Goal: Obtain resource: Download file/media

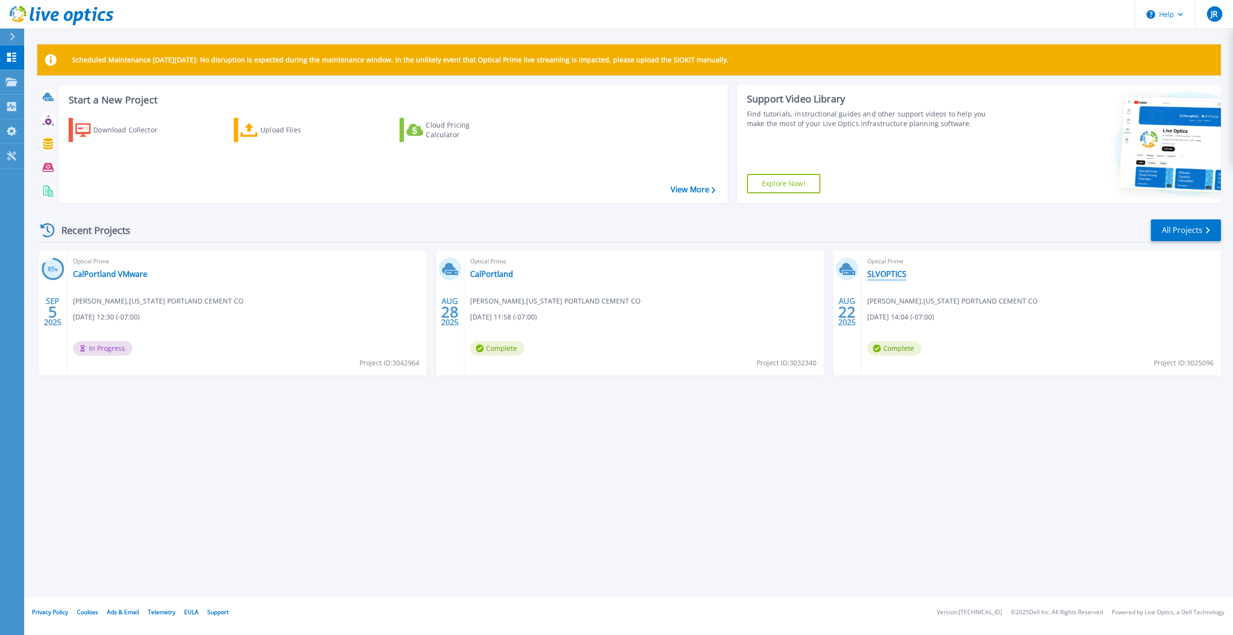
click at [882, 271] on link "SLVOPTICS" at bounding box center [886, 274] width 39 height 10
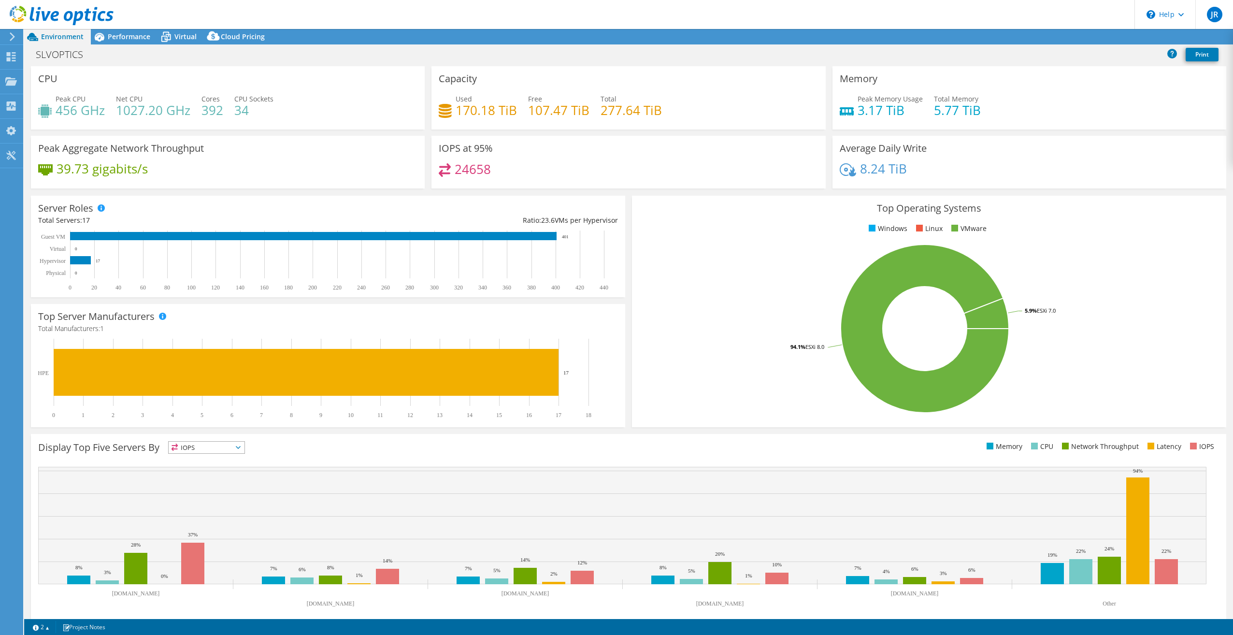
select select "USD"
click at [32, 82] on div "Projects" at bounding box center [46, 82] width 46 height 24
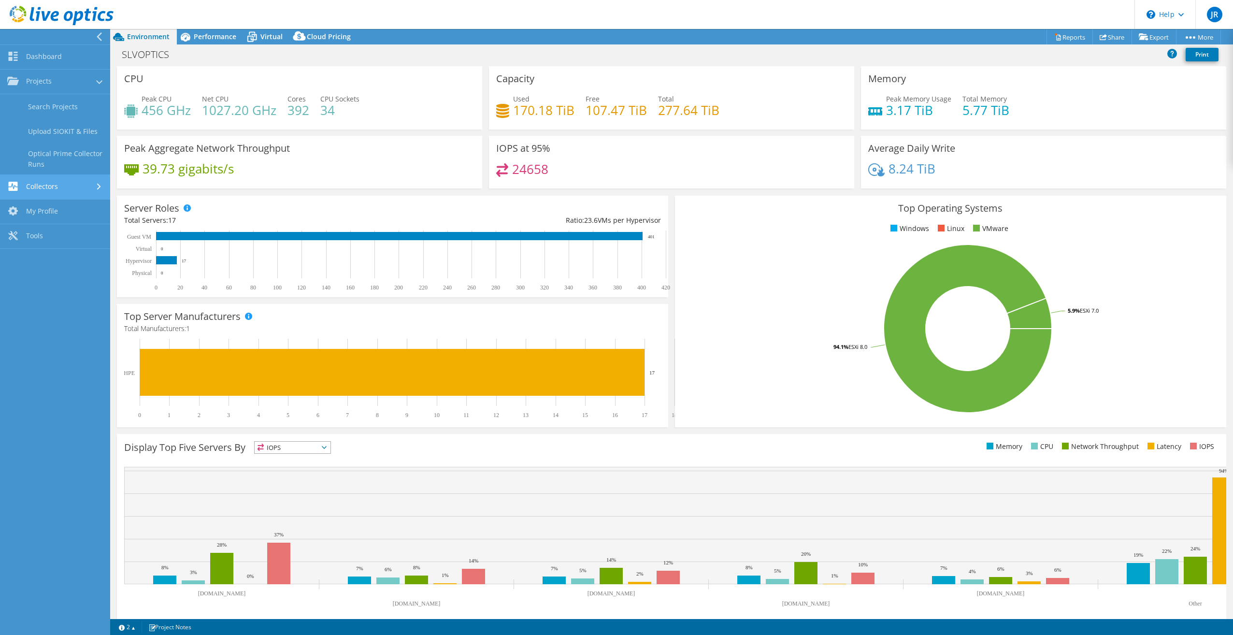
click at [50, 184] on link "Collectors" at bounding box center [55, 187] width 110 height 25
click at [53, 79] on link "Projects" at bounding box center [55, 82] width 110 height 25
click at [58, 58] on link "Dashboard" at bounding box center [55, 57] width 110 height 25
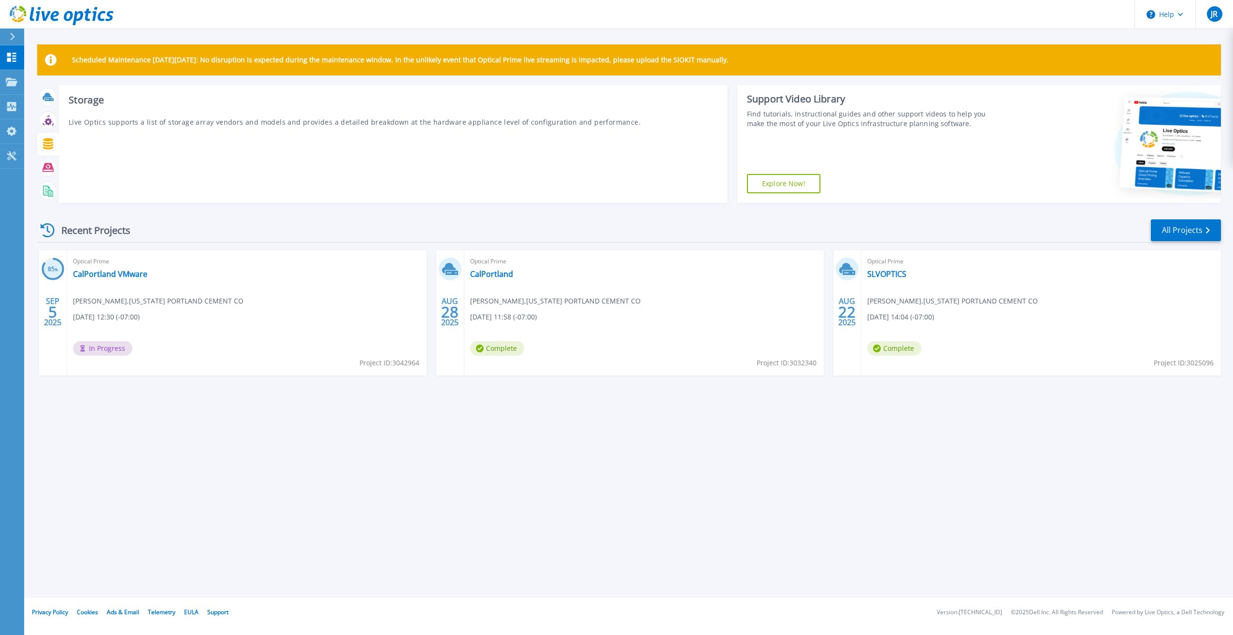
click at [46, 142] on icon at bounding box center [48, 143] width 10 height 11
click at [51, 148] on icon at bounding box center [48, 143] width 10 height 11
click at [47, 146] on icon at bounding box center [48, 143] width 10 height 11
click at [880, 269] on link "SLVOPTICS" at bounding box center [886, 274] width 39 height 10
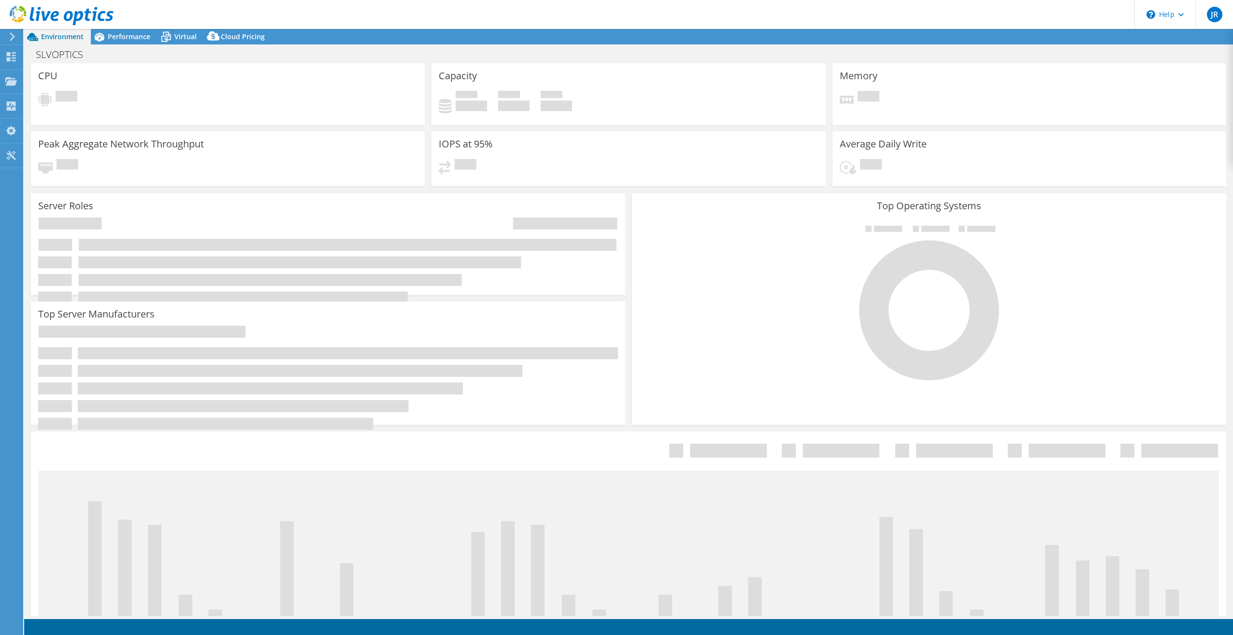
select select "USD"
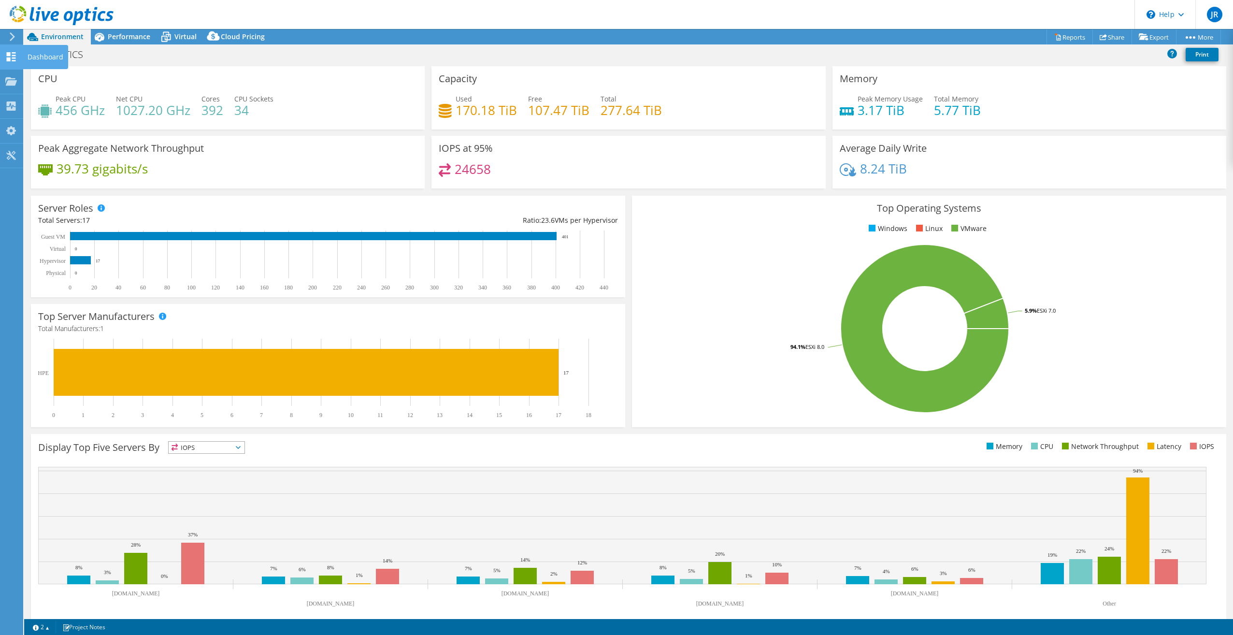
click at [29, 58] on div "Dashboard" at bounding box center [45, 57] width 45 height 24
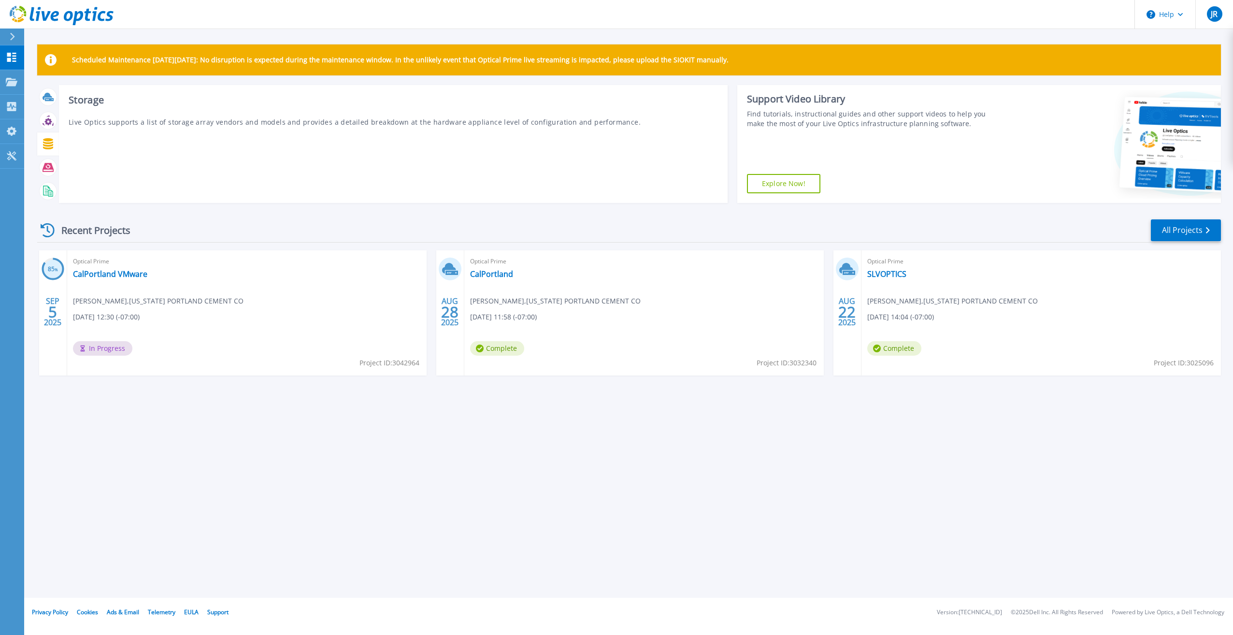
click at [48, 143] on icon at bounding box center [48, 143] width 10 height 11
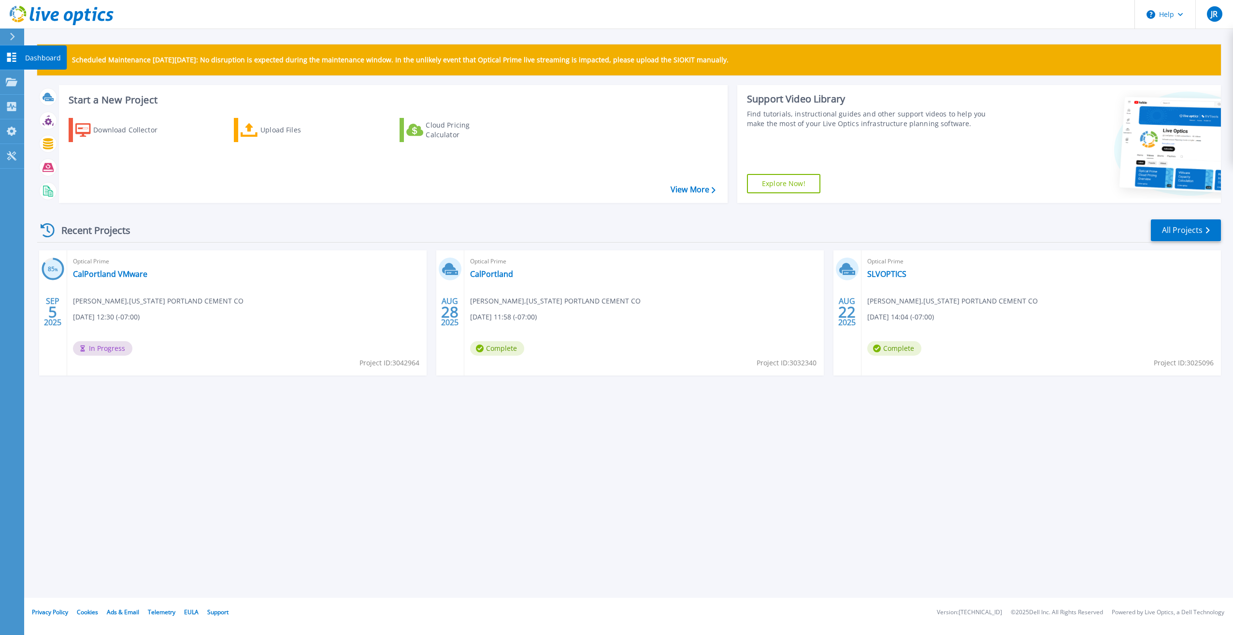
click at [23, 54] on link "Dashboard Dashboard" at bounding box center [12, 57] width 24 height 25
click at [884, 272] on link "SLVOPTICS" at bounding box center [886, 274] width 39 height 10
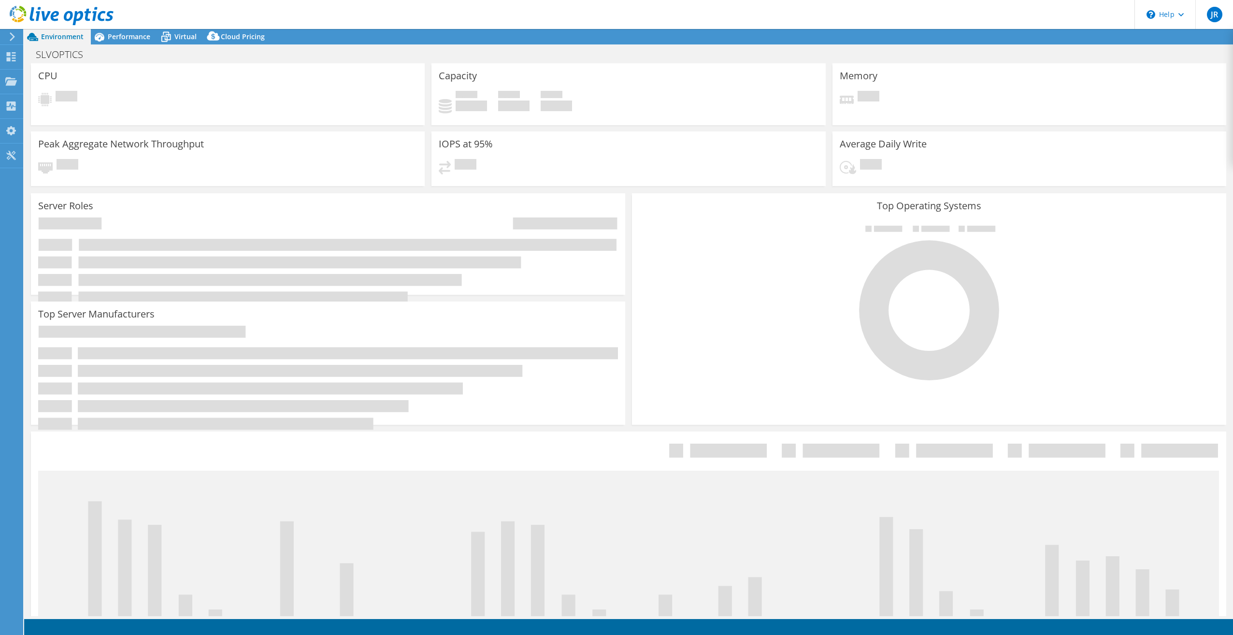
select select "USD"
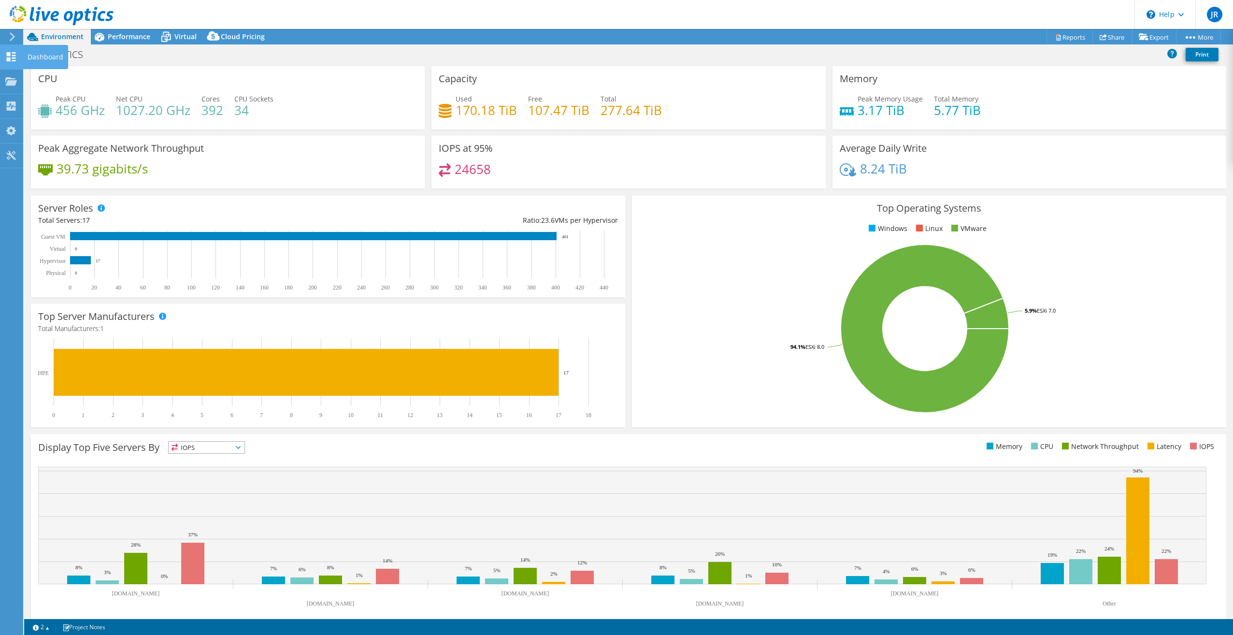
click at [13, 59] on icon at bounding box center [11, 56] width 12 height 9
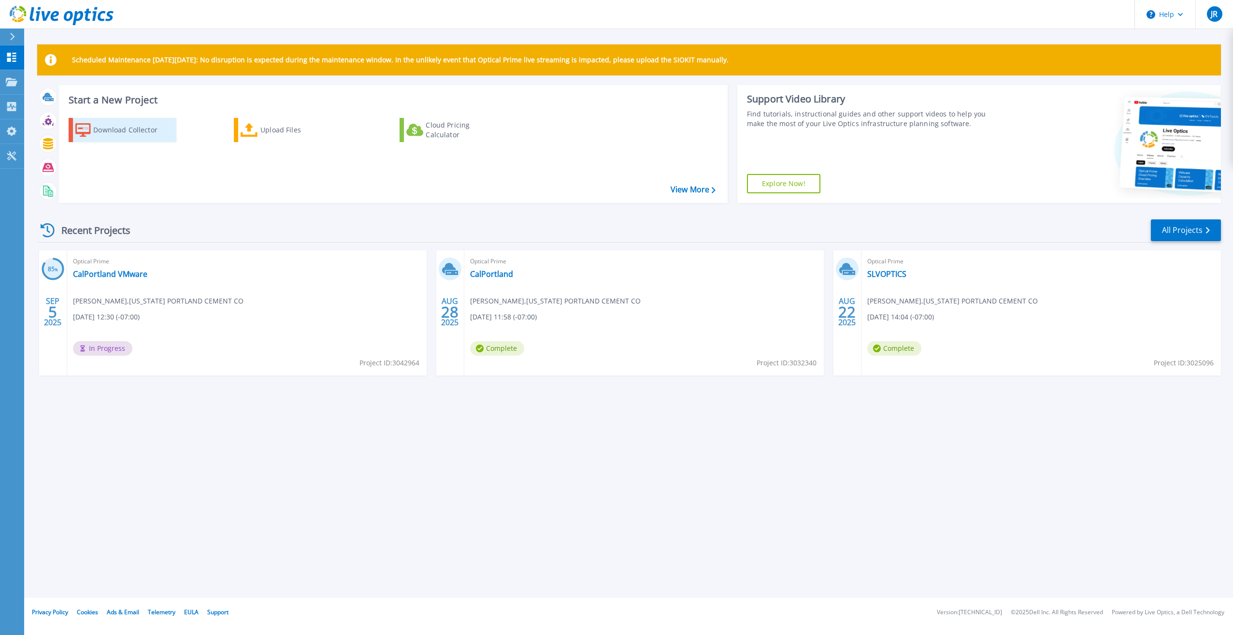
click at [107, 127] on div "Download Collector" at bounding box center [131, 129] width 77 height 19
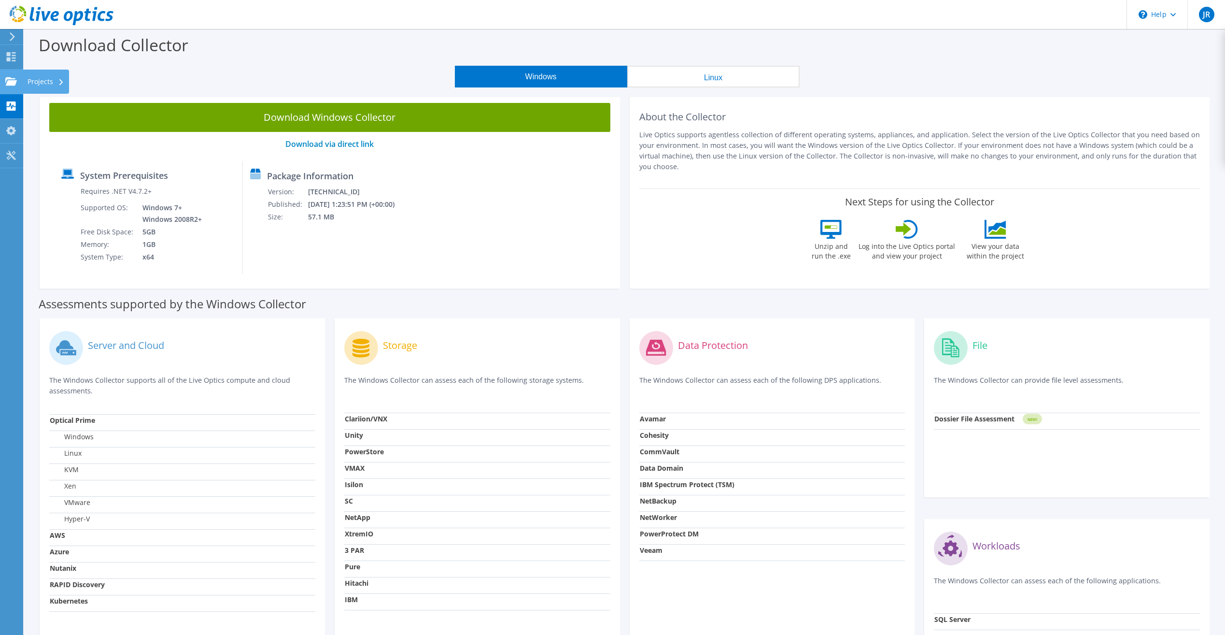
click at [10, 84] on use at bounding box center [11, 81] width 12 height 8
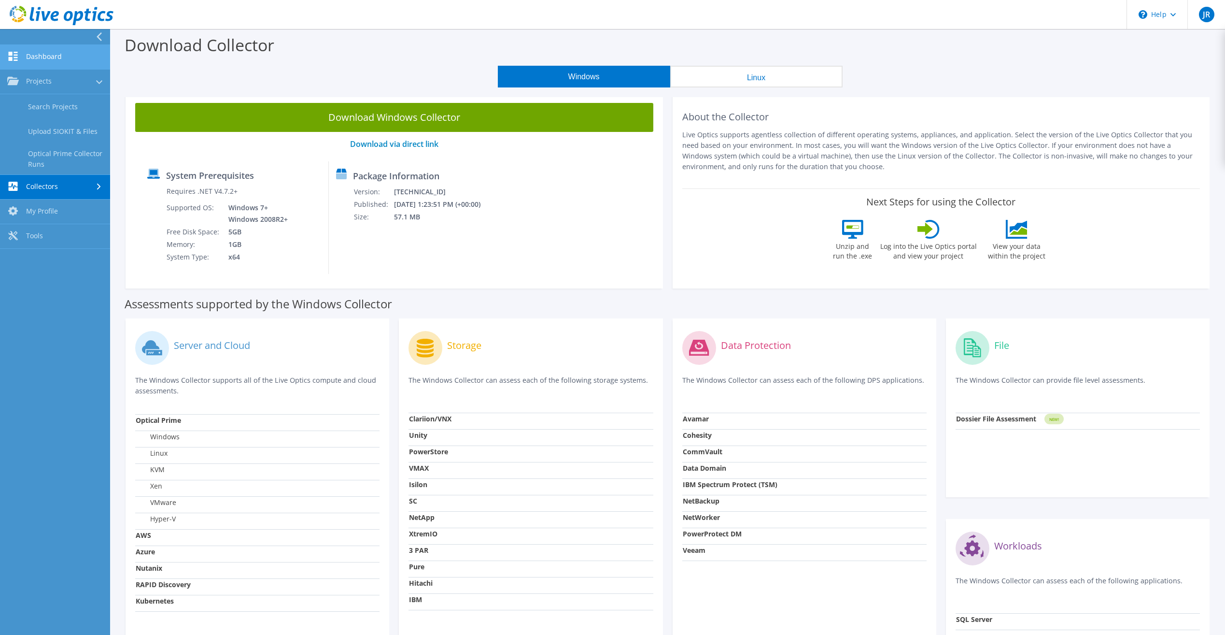
click at [35, 58] on link "Dashboard" at bounding box center [55, 57] width 110 height 25
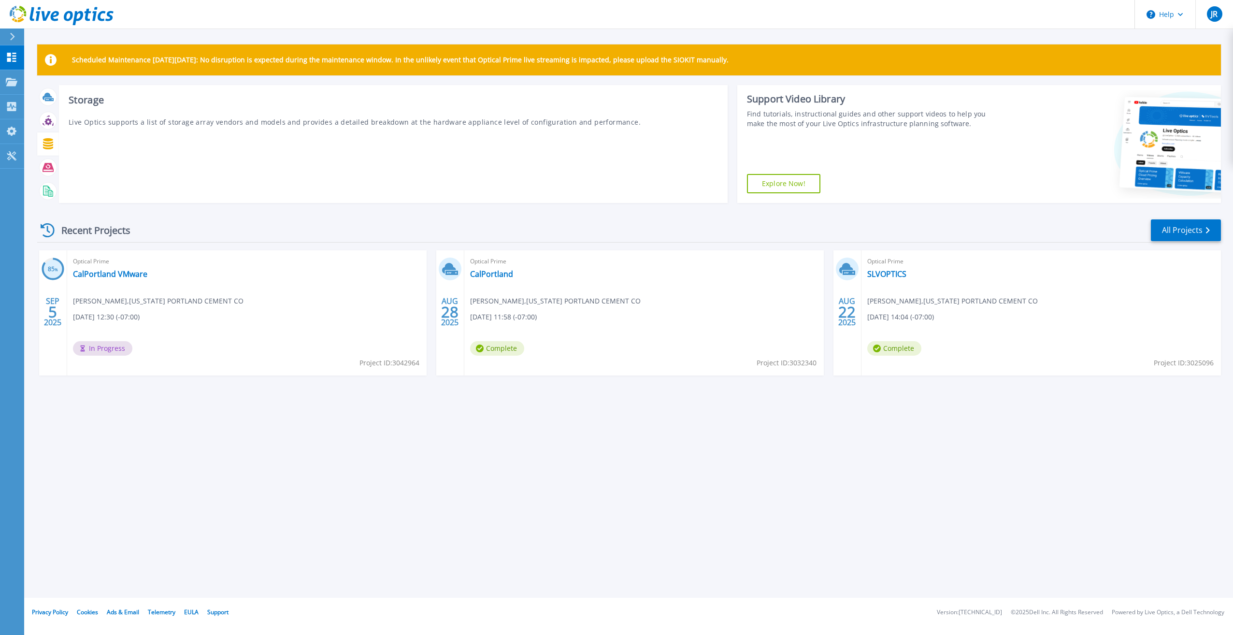
click at [49, 145] on icon at bounding box center [48, 143] width 11 height 11
click at [47, 145] on icon at bounding box center [48, 143] width 11 height 11
click at [48, 145] on icon at bounding box center [48, 143] width 11 height 11
click at [48, 145] on icon at bounding box center [48, 143] width 10 height 11
click at [48, 167] on icon at bounding box center [48, 167] width 11 height 9
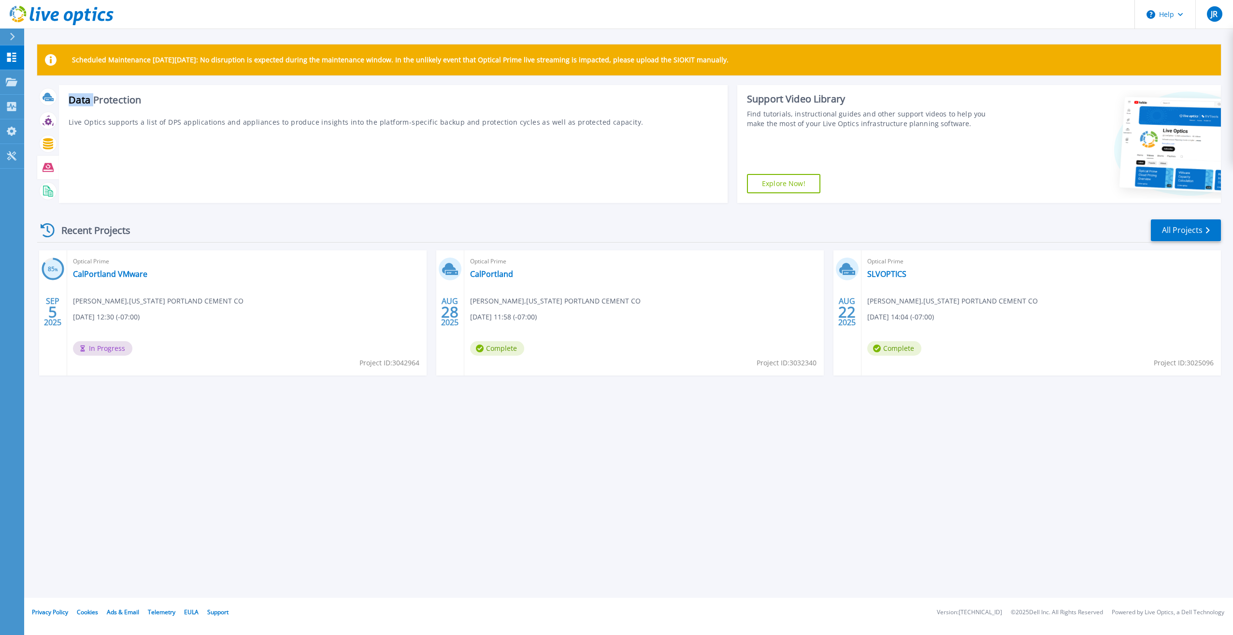
click at [48, 167] on icon at bounding box center [48, 167] width 11 height 9
drag, startPoint x: 48, startPoint y: 167, endPoint x: 47, endPoint y: 190, distance: 23.2
click at [47, 190] on rect at bounding box center [47, 189] width 4 height 0
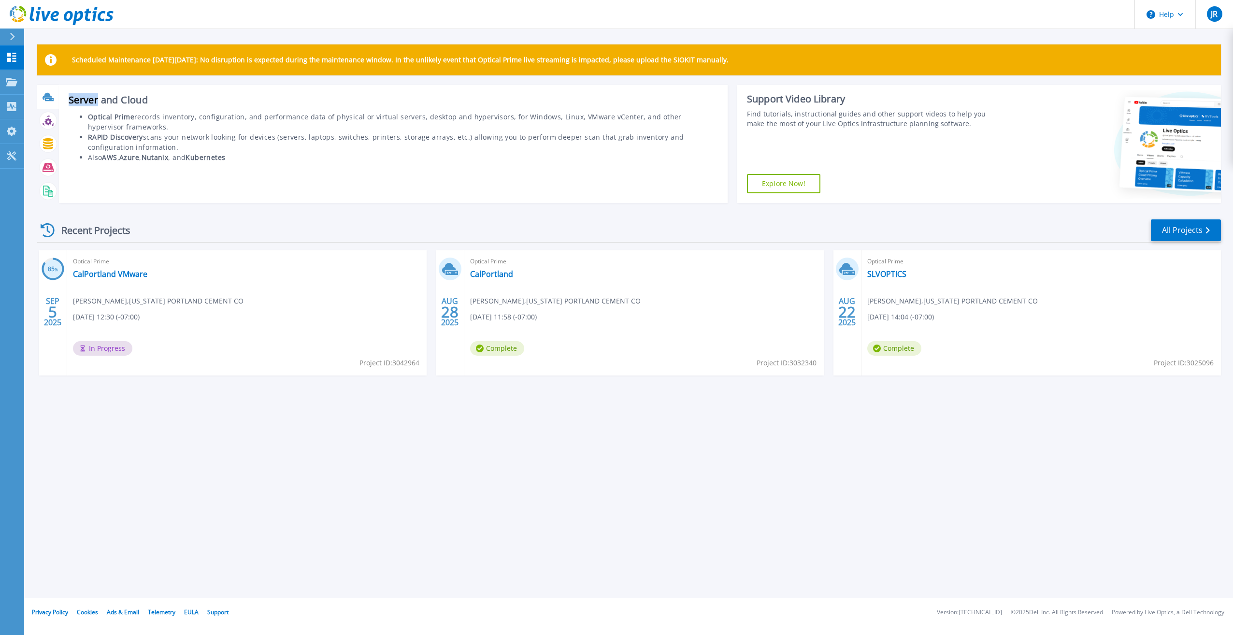
drag, startPoint x: 47, startPoint y: 190, endPoint x: 45, endPoint y: 97, distance: 92.8
click at [45, 97] on icon at bounding box center [48, 96] width 10 height 7
drag, startPoint x: 45, startPoint y: 97, endPoint x: 9, endPoint y: 79, distance: 40.6
click at [10, 84] on icon at bounding box center [12, 82] width 12 height 8
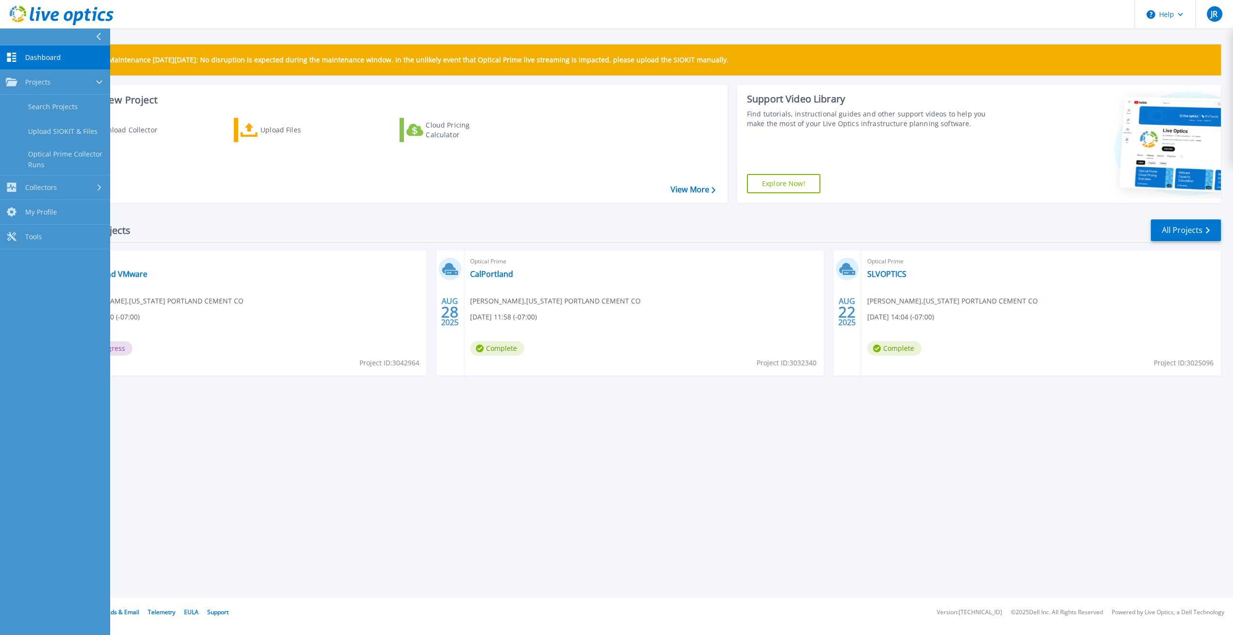
click at [47, 57] on span "Dashboard" at bounding box center [43, 57] width 36 height 9
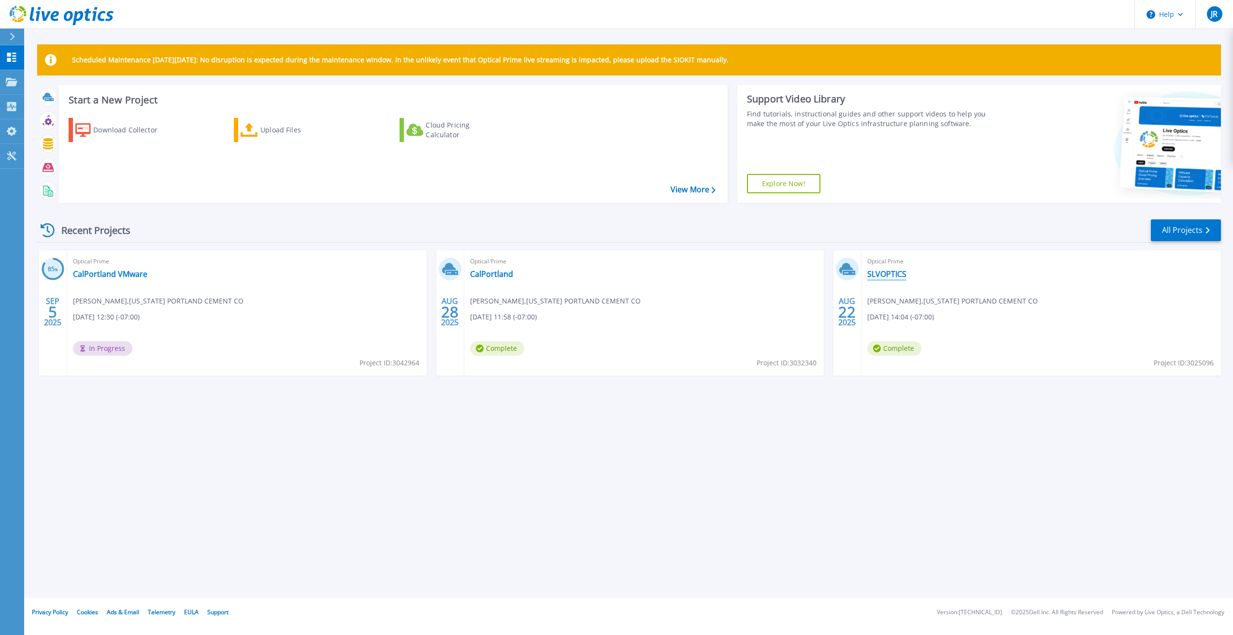
click at [878, 270] on link "SLVOPTICS" at bounding box center [886, 274] width 39 height 10
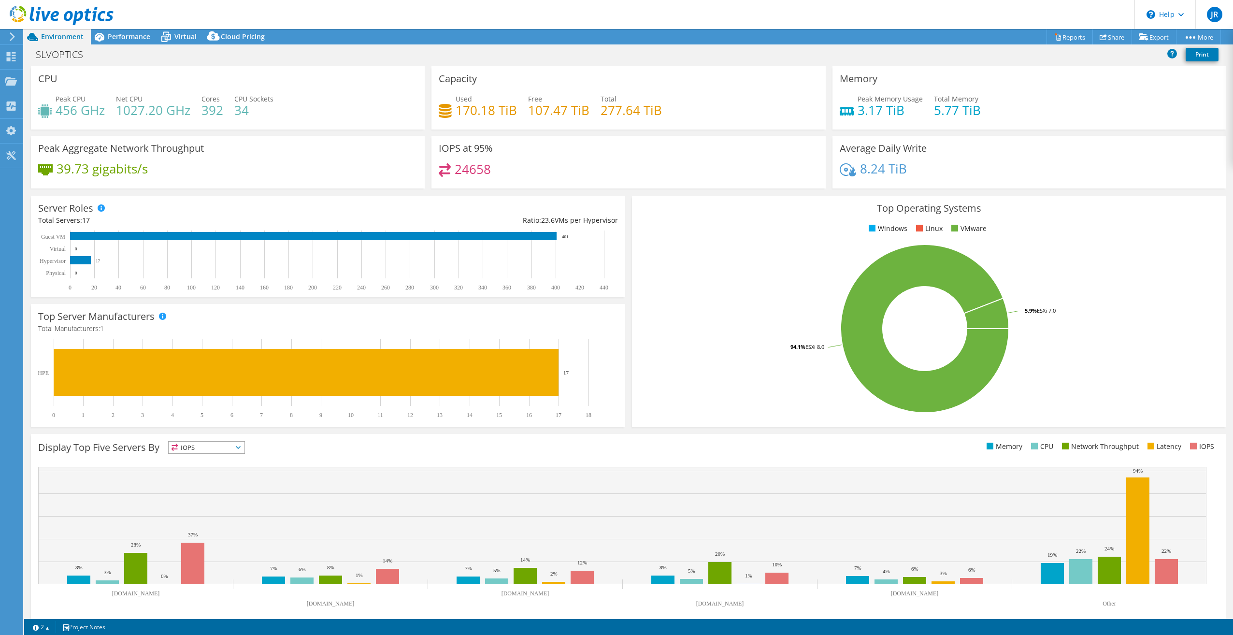
click at [465, 111] on h4 "170.18 TiB" at bounding box center [485, 110] width 61 height 11
click at [34, 105] on div "Collectors" at bounding box center [49, 106] width 53 height 24
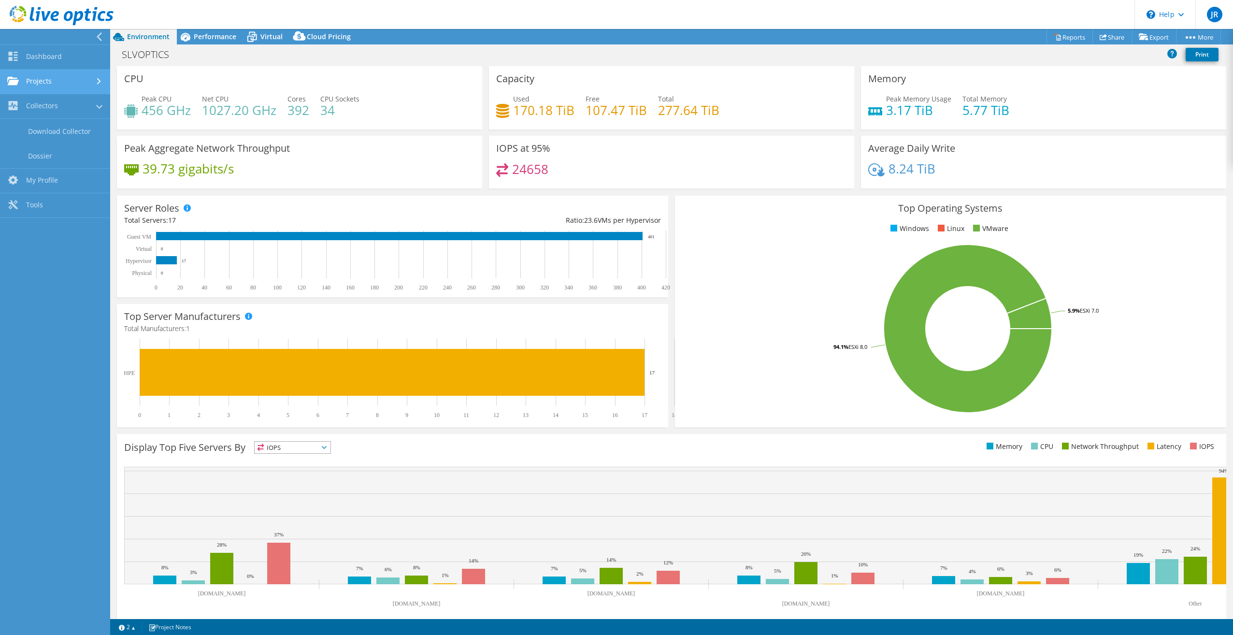
click at [40, 79] on link "Projects" at bounding box center [55, 82] width 110 height 25
click at [160, 260] on rect at bounding box center [166, 260] width 21 height 8
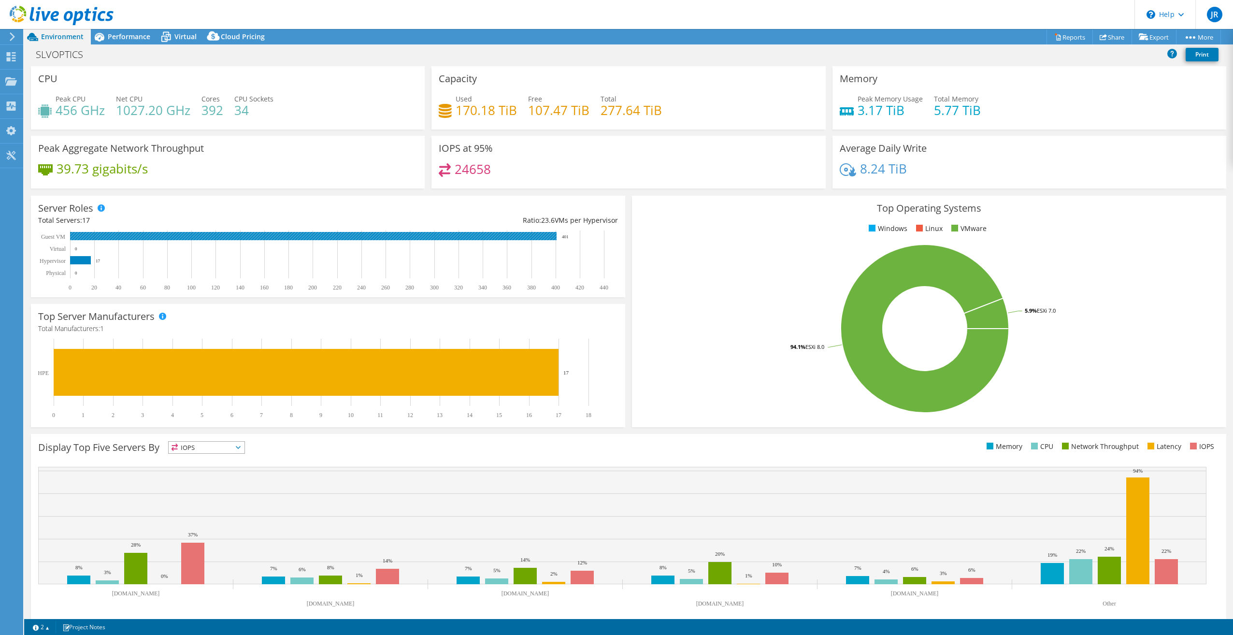
click at [101, 233] on rect at bounding box center [313, 236] width 486 height 8
click at [9, 82] on use at bounding box center [11, 81] width 12 height 8
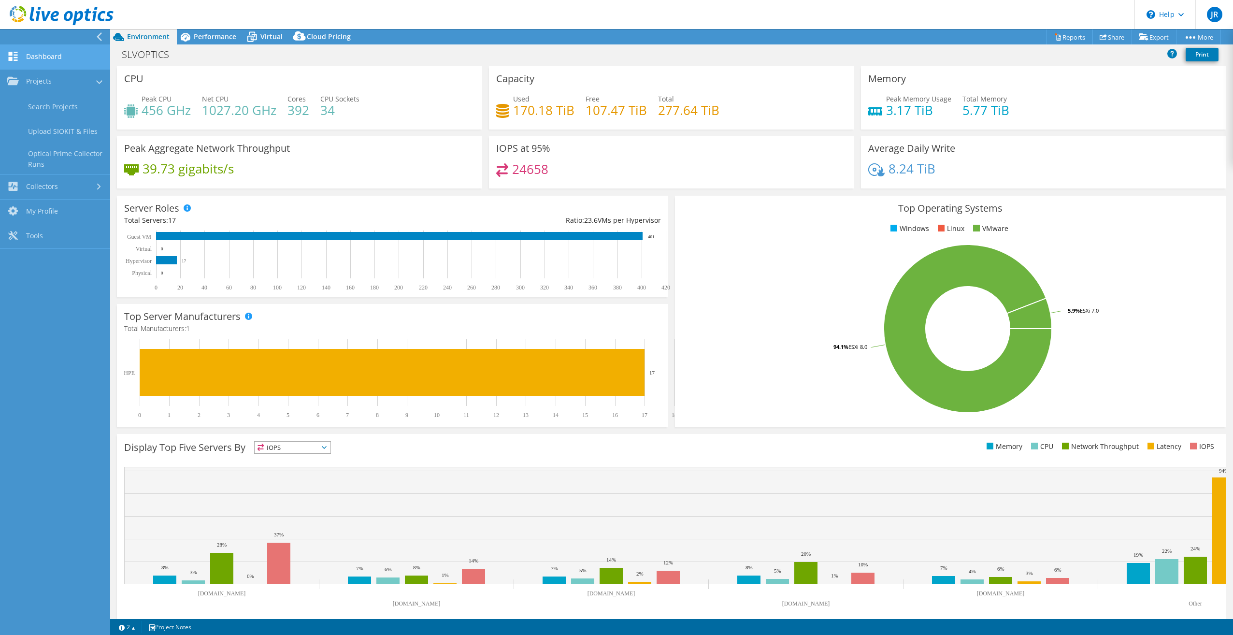
click at [44, 60] on link "Dashboard" at bounding box center [55, 57] width 110 height 25
click at [47, 59] on link "Dashboard" at bounding box center [55, 57] width 110 height 25
